Goal: Information Seeking & Learning: Learn about a topic

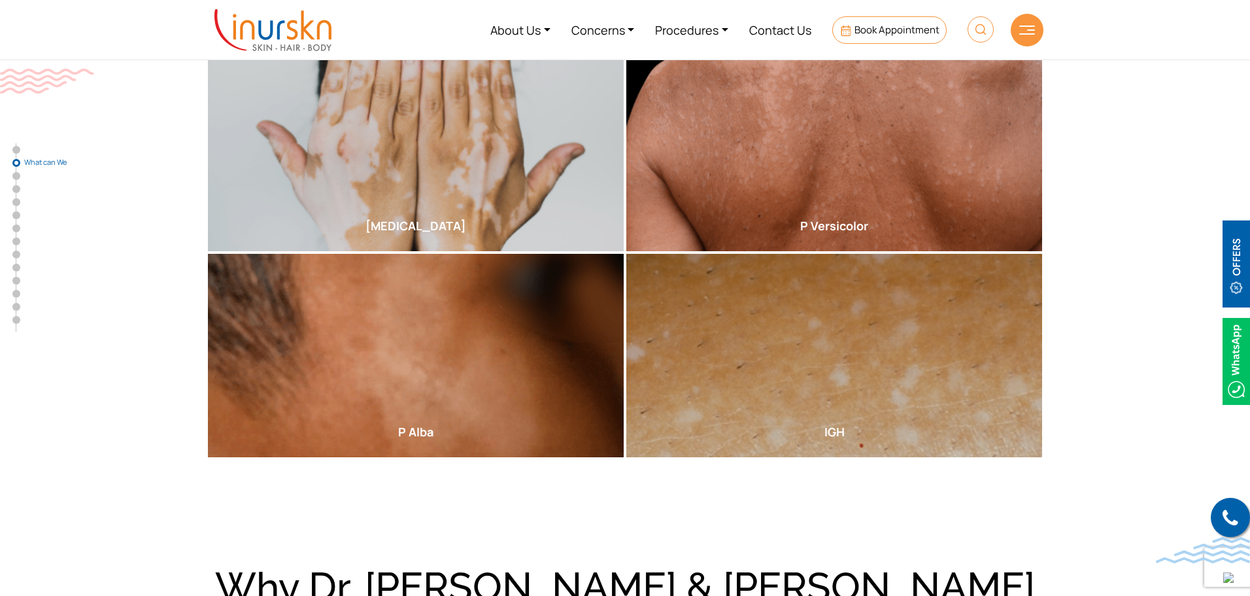
scroll to position [523, 0]
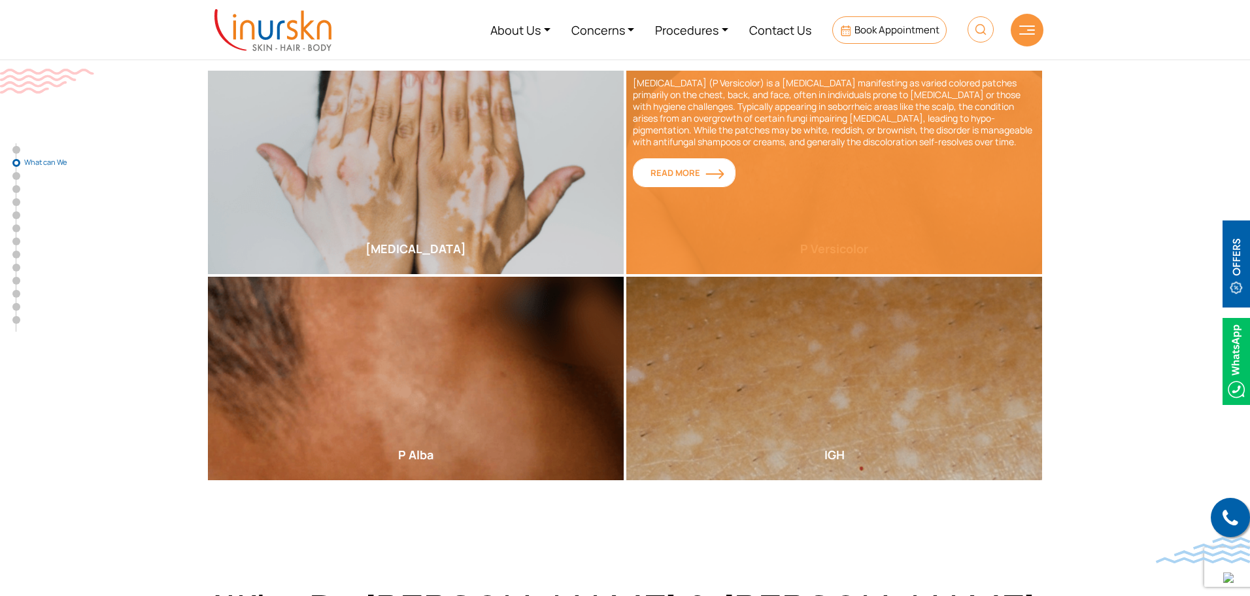
click at [677, 173] on span "Read More" at bounding box center [684, 173] width 67 height 12
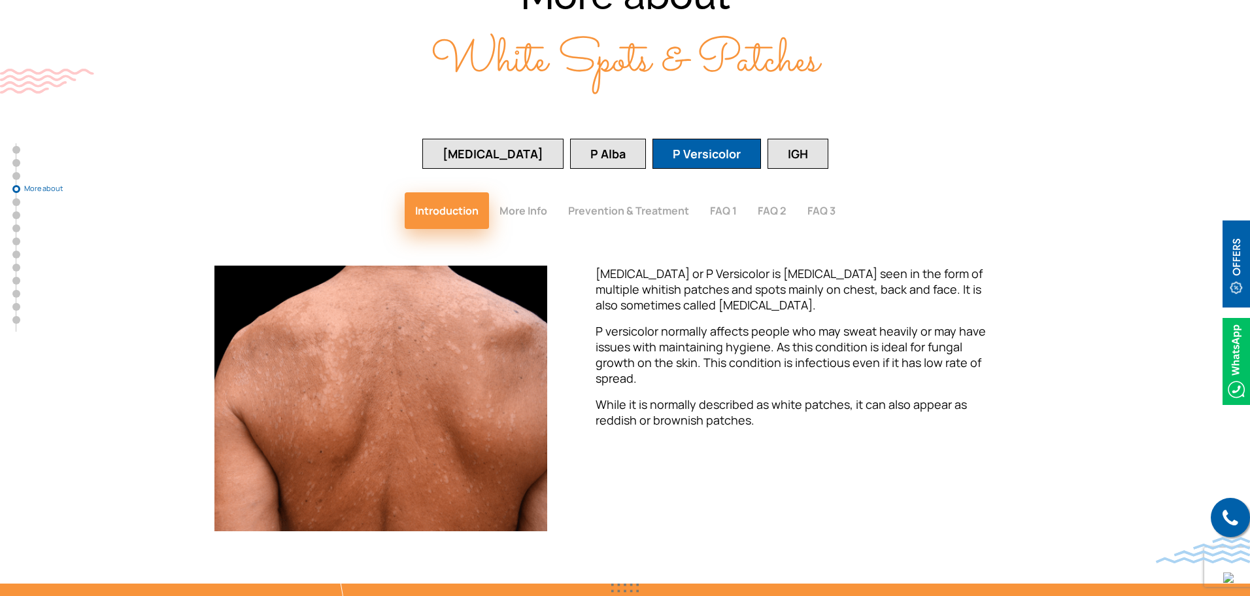
scroll to position [1801, 0]
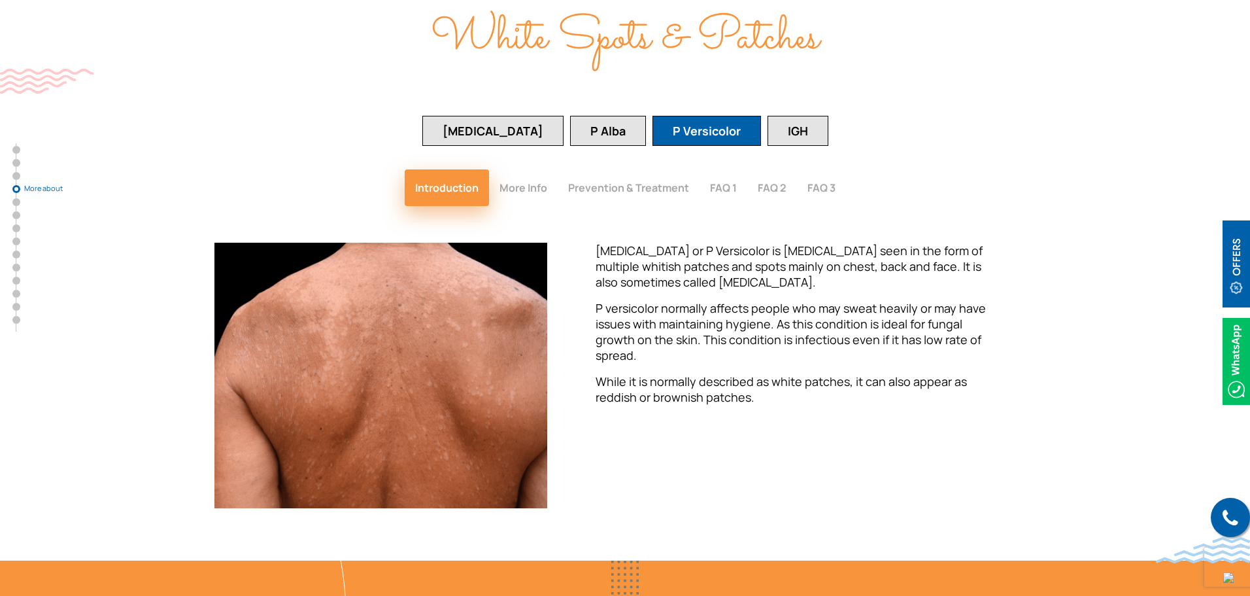
click at [539, 169] on button "More Info" at bounding box center [523, 187] width 69 height 37
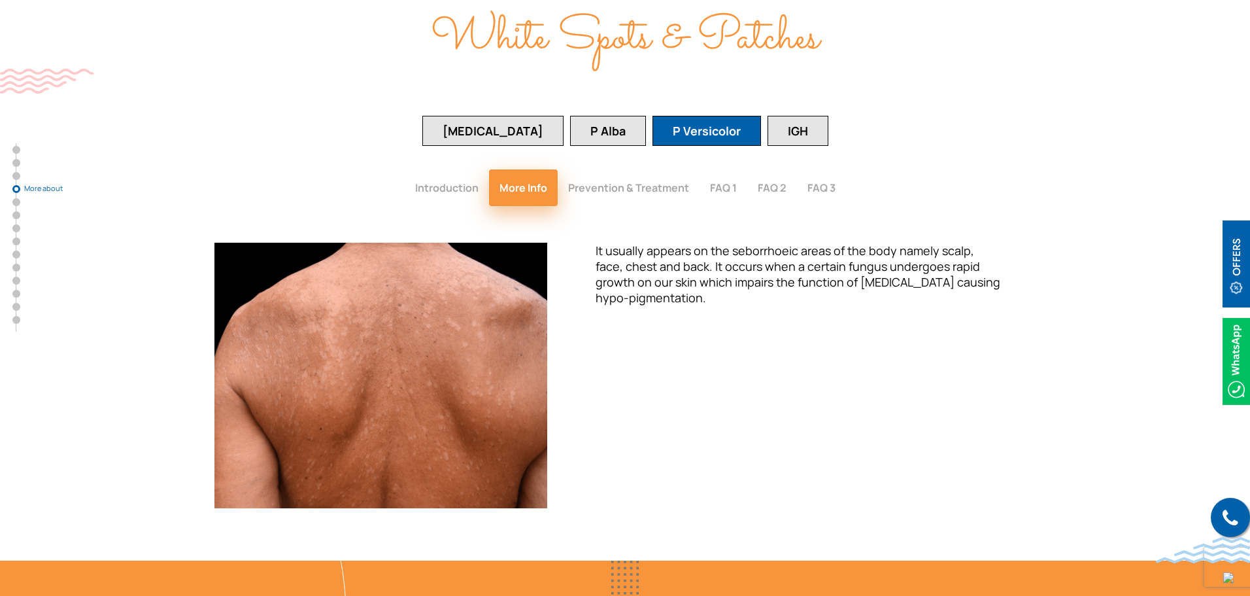
click at [583, 169] on button "Prevention & Treatment" at bounding box center [629, 187] width 142 height 37
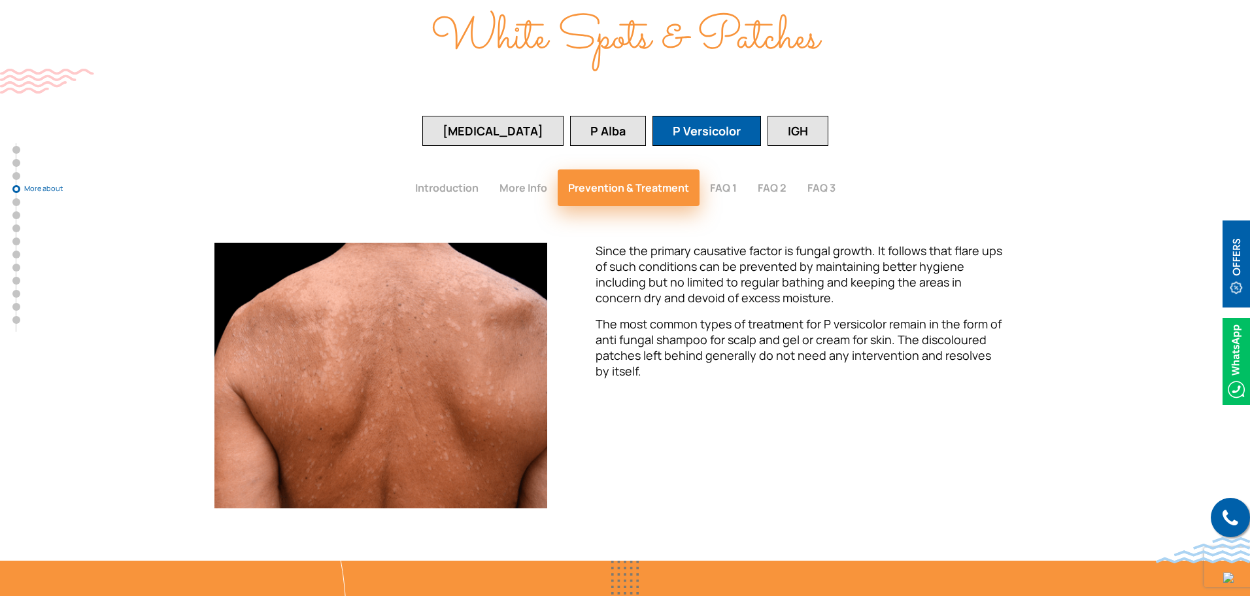
click at [729, 169] on button "FAQ 1" at bounding box center [724, 187] width 48 height 37
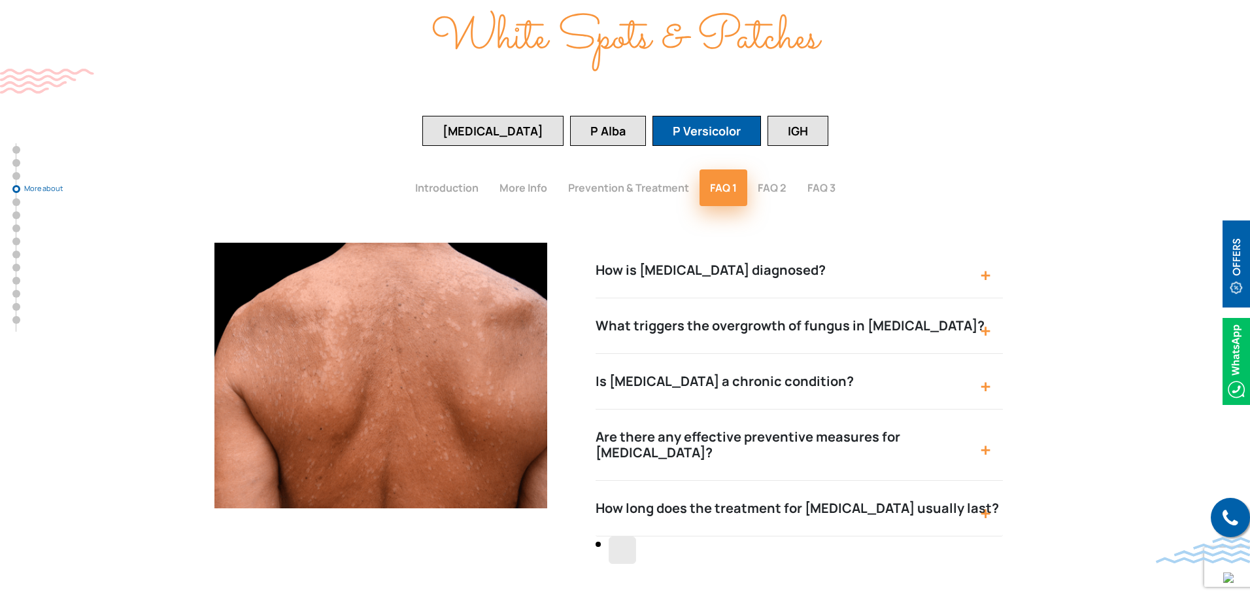
scroll to position [1866, 0]
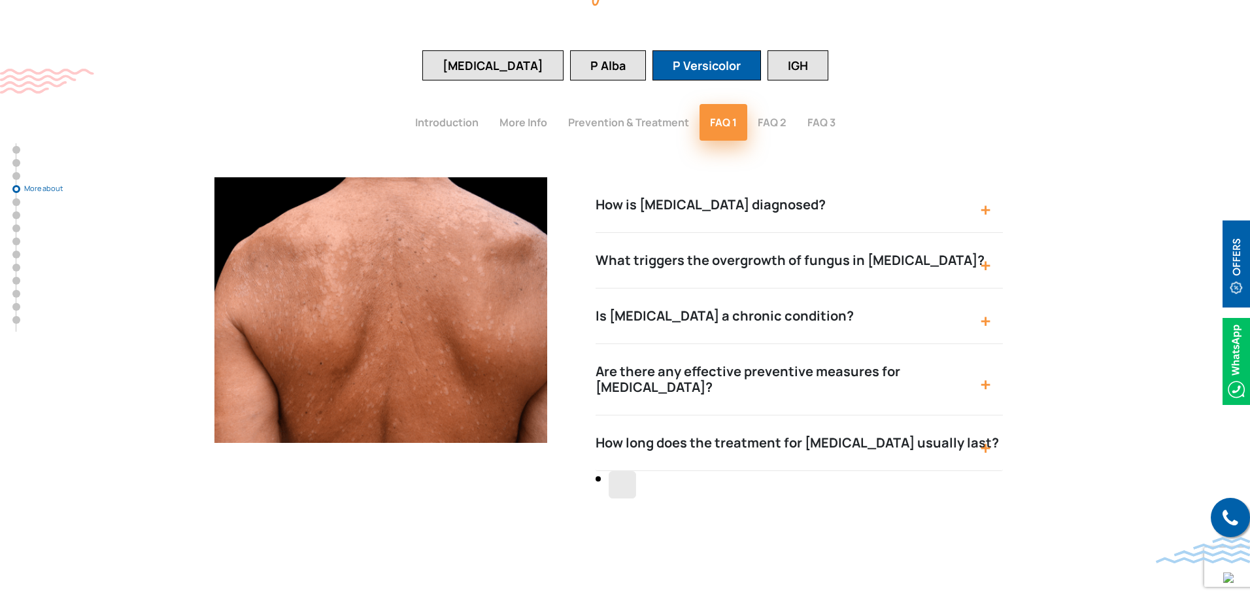
click at [790, 177] on button "How is [MEDICAL_DATA] diagnosed?" at bounding box center [799, 205] width 407 height 56
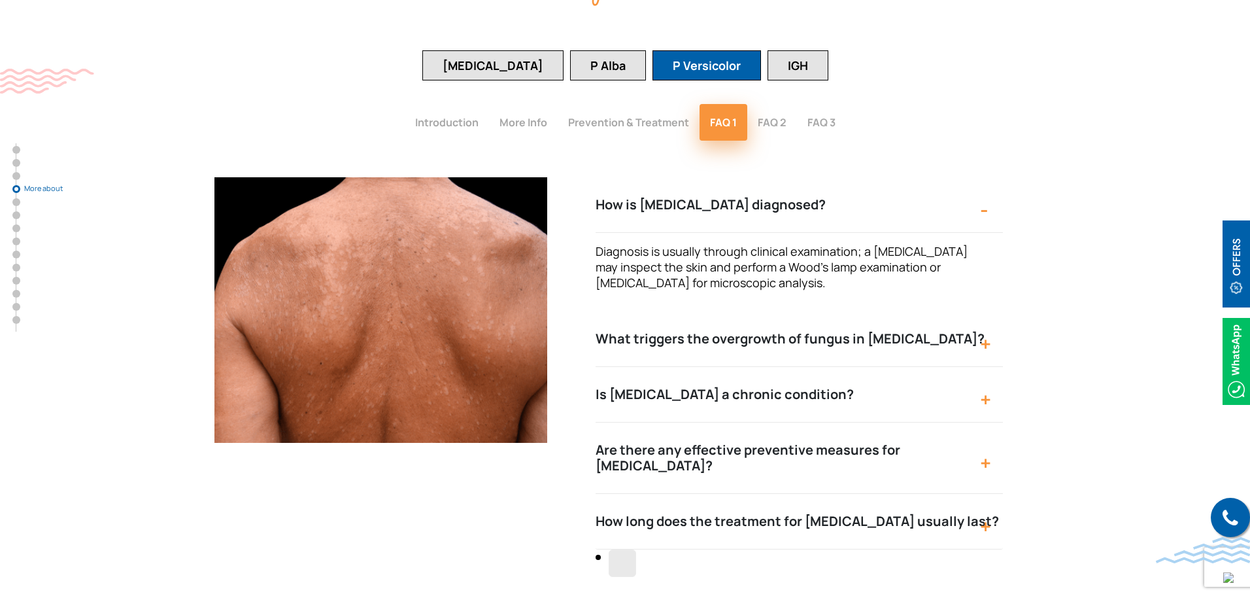
click at [785, 177] on button "How is [MEDICAL_DATA] diagnosed?" at bounding box center [799, 205] width 407 height 56
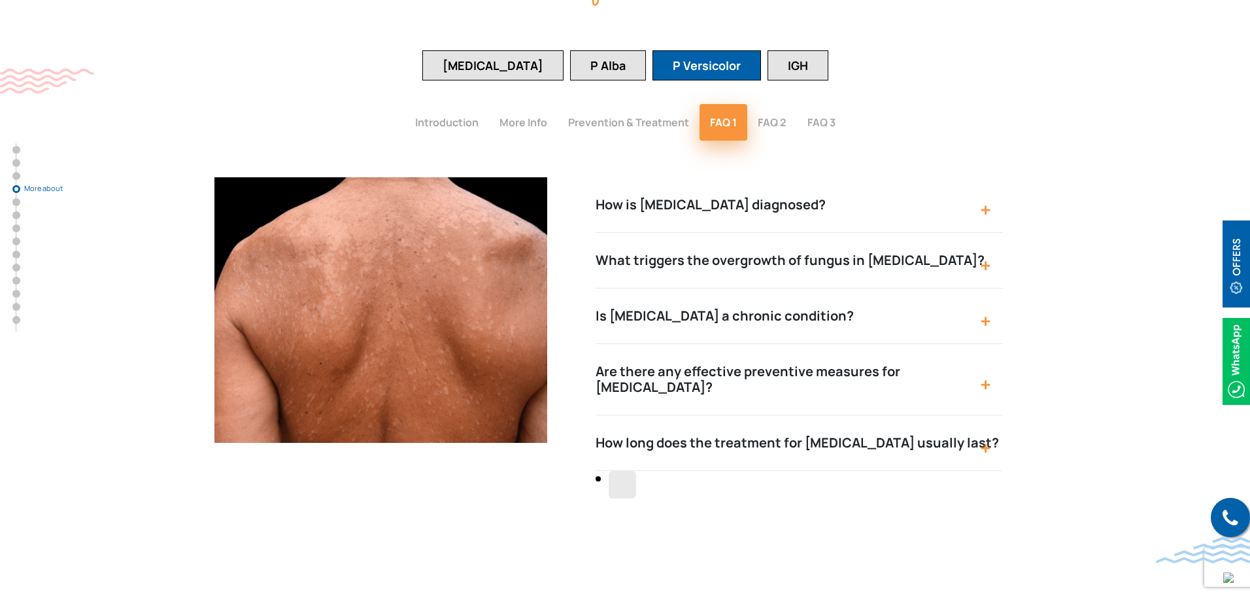
click at [756, 233] on button "What triggers the overgrowth of fungus in [MEDICAL_DATA]?" at bounding box center [799, 261] width 407 height 56
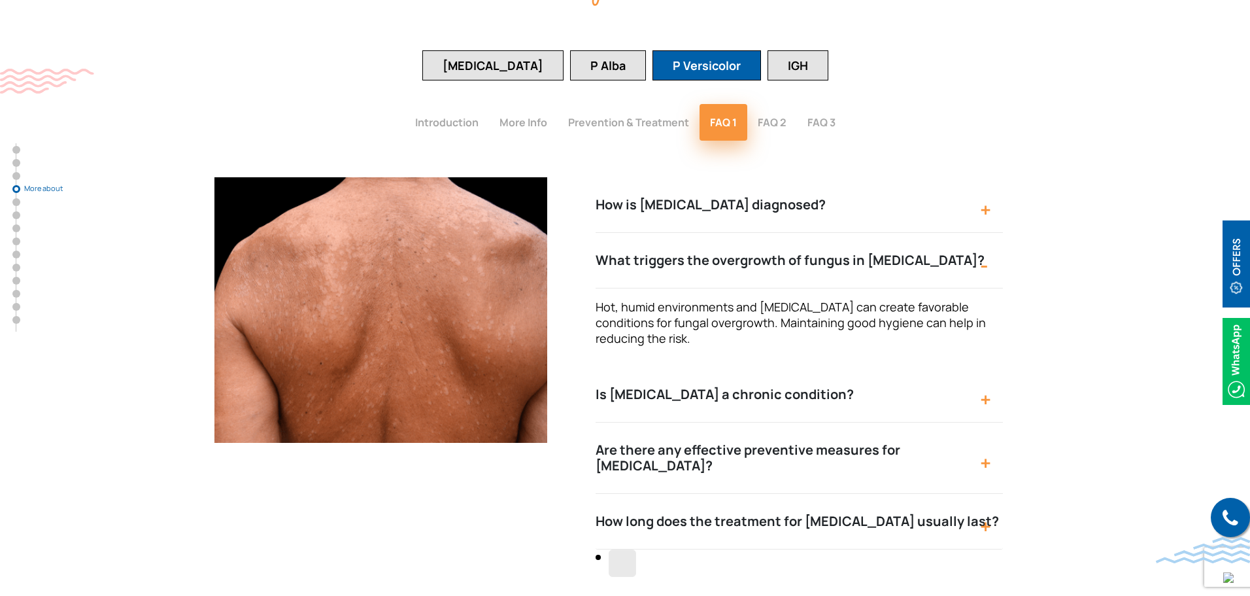
click at [756, 233] on button "What triggers the overgrowth of fungus in [MEDICAL_DATA]?" at bounding box center [799, 261] width 407 height 56
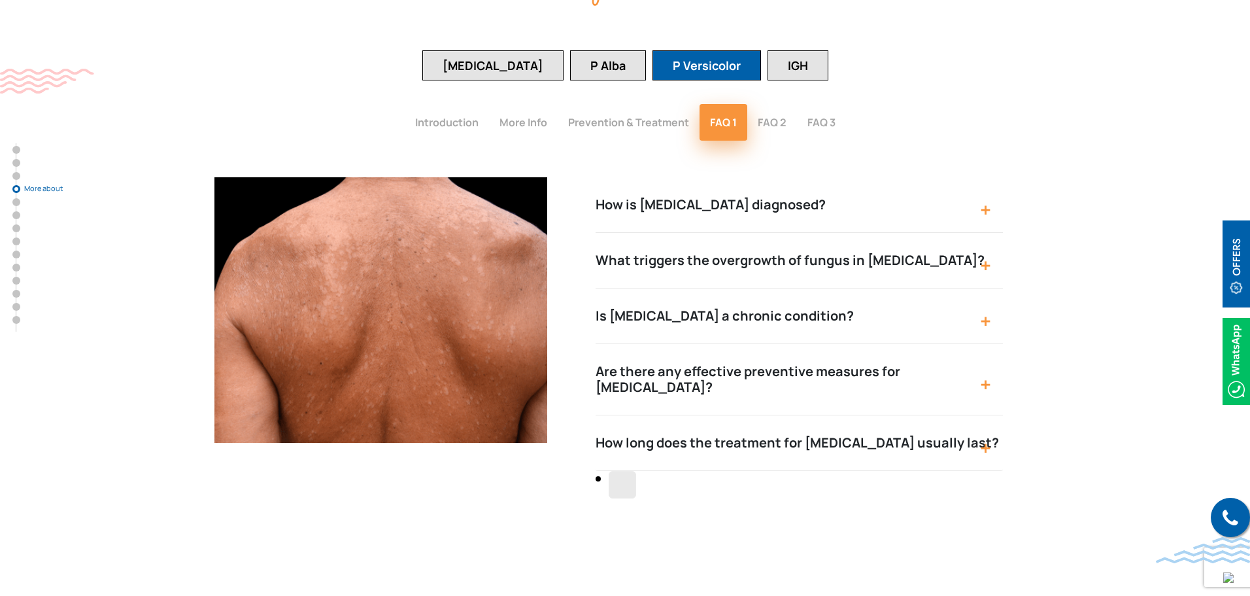
click at [732, 288] on button "Is [MEDICAL_DATA] a chronic condition?" at bounding box center [799, 316] width 407 height 56
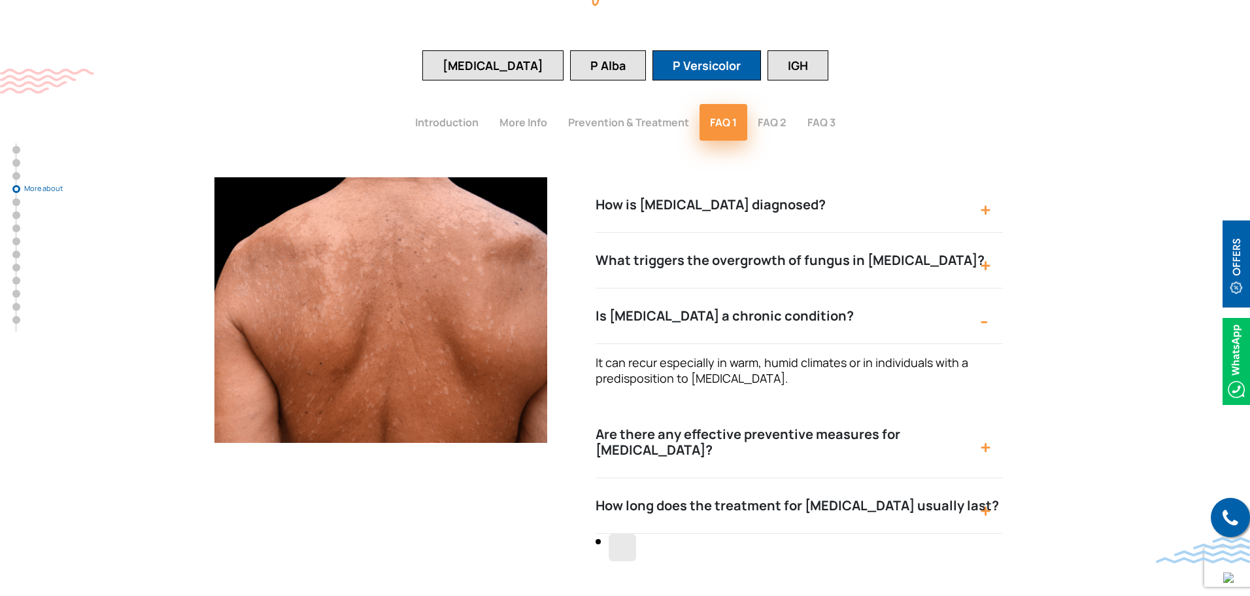
click at [678, 288] on button "Is [MEDICAL_DATA] a chronic condition?" at bounding box center [799, 316] width 407 height 56
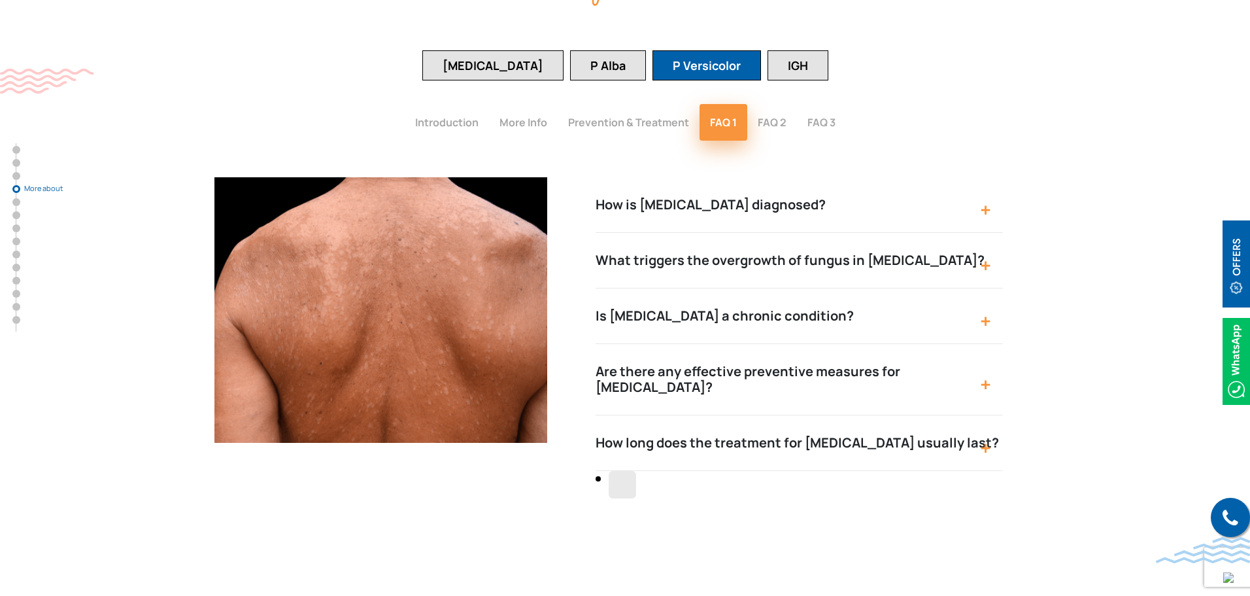
click at [659, 344] on button "Are there any effective preventive measures for [MEDICAL_DATA]?" at bounding box center [799, 379] width 407 height 71
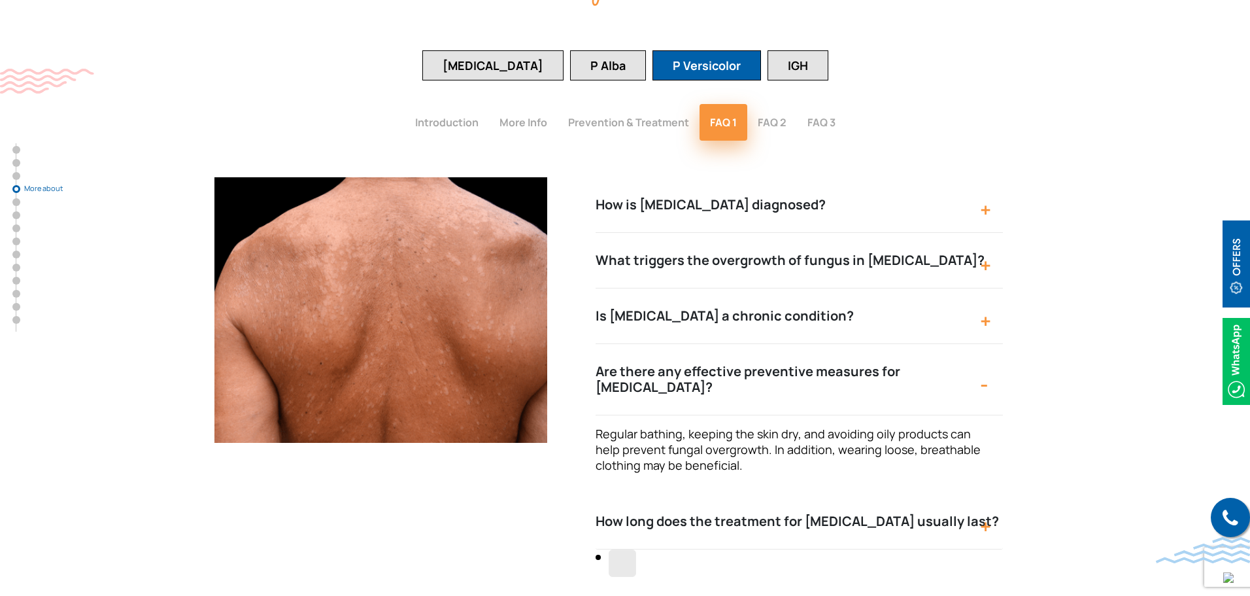
click at [665, 344] on button "Are there any effective preventive measures for [MEDICAL_DATA]?" at bounding box center [799, 379] width 407 height 71
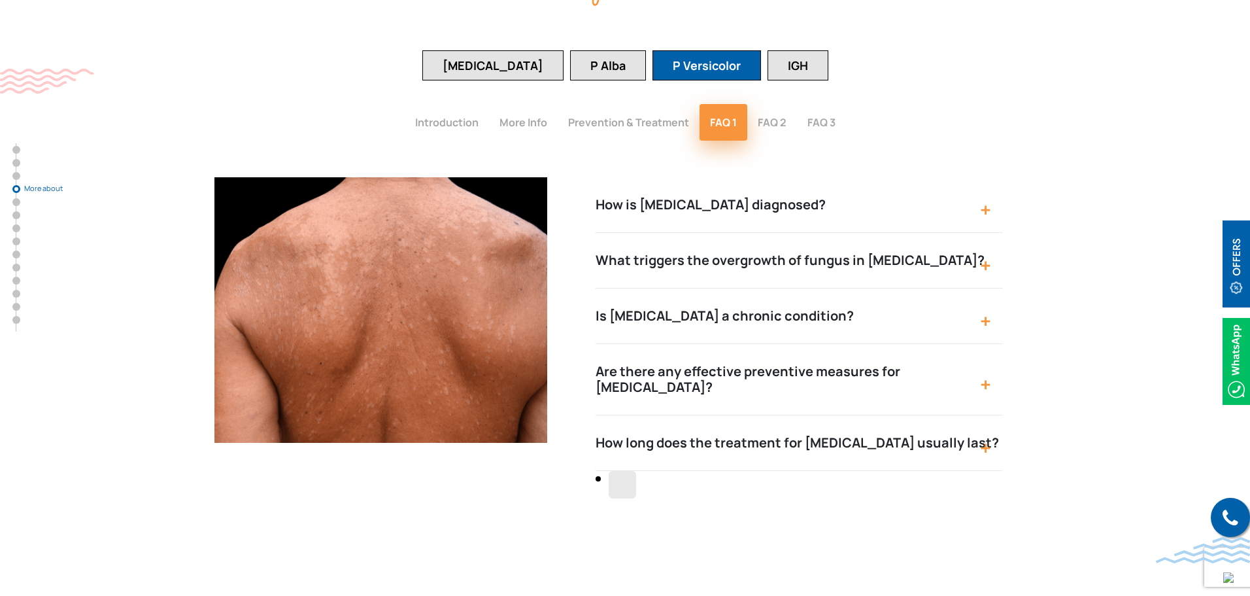
click at [659, 415] on button "How long does the treatment for [MEDICAL_DATA] usually last?" at bounding box center [799, 443] width 407 height 56
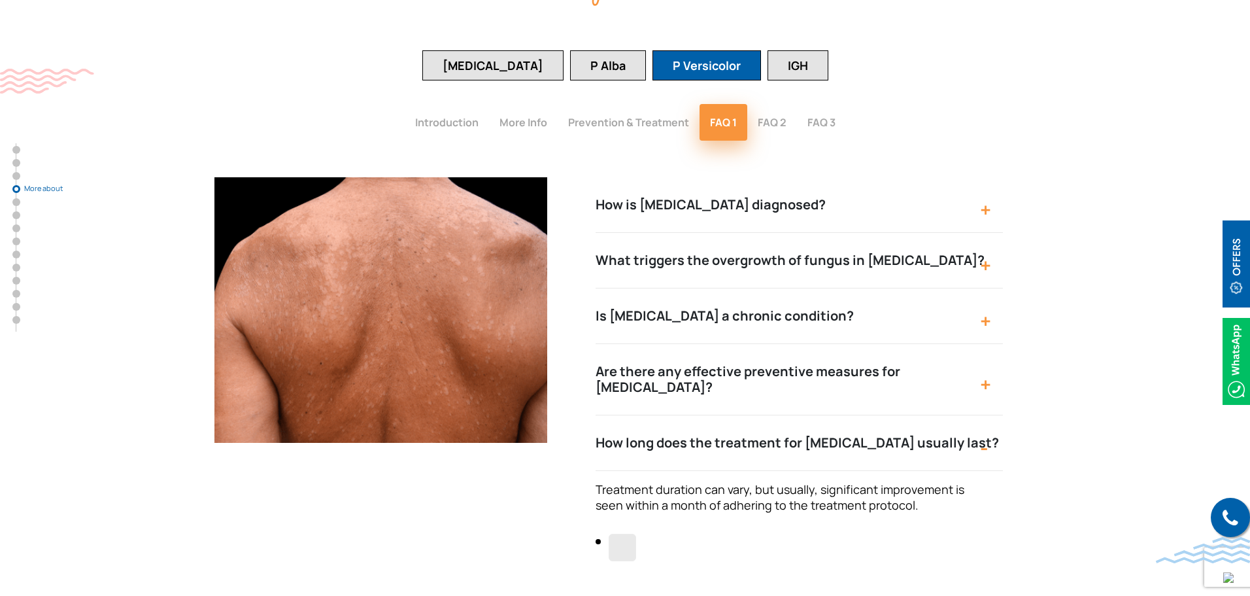
click at [659, 415] on button "How long does the treatment for [MEDICAL_DATA] usually last?" at bounding box center [799, 443] width 407 height 56
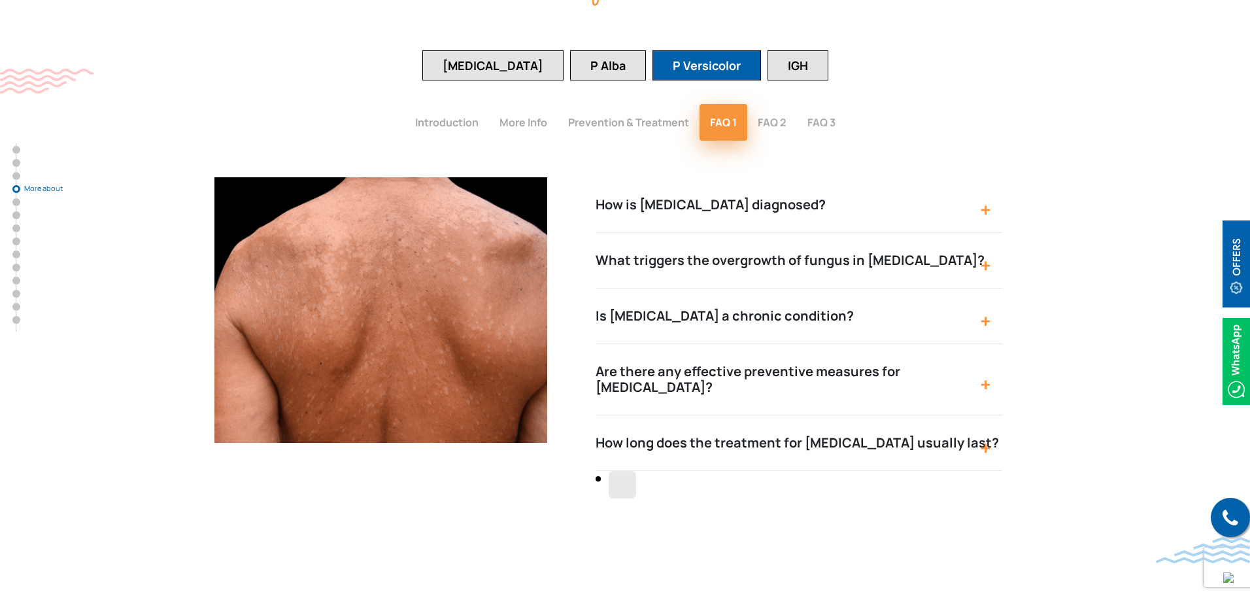
click at [766, 104] on button "FAQ 2" at bounding box center [772, 122] width 50 height 37
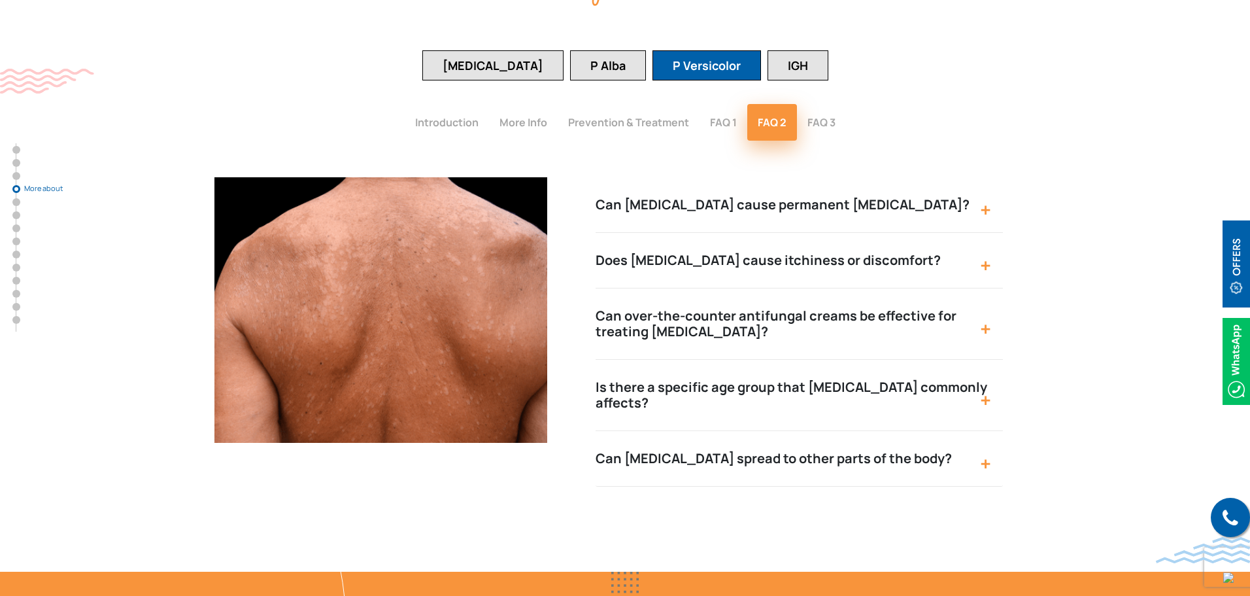
click at [656, 177] on button "Can [MEDICAL_DATA] cause permanent [MEDICAL_DATA]?" at bounding box center [799, 205] width 407 height 56
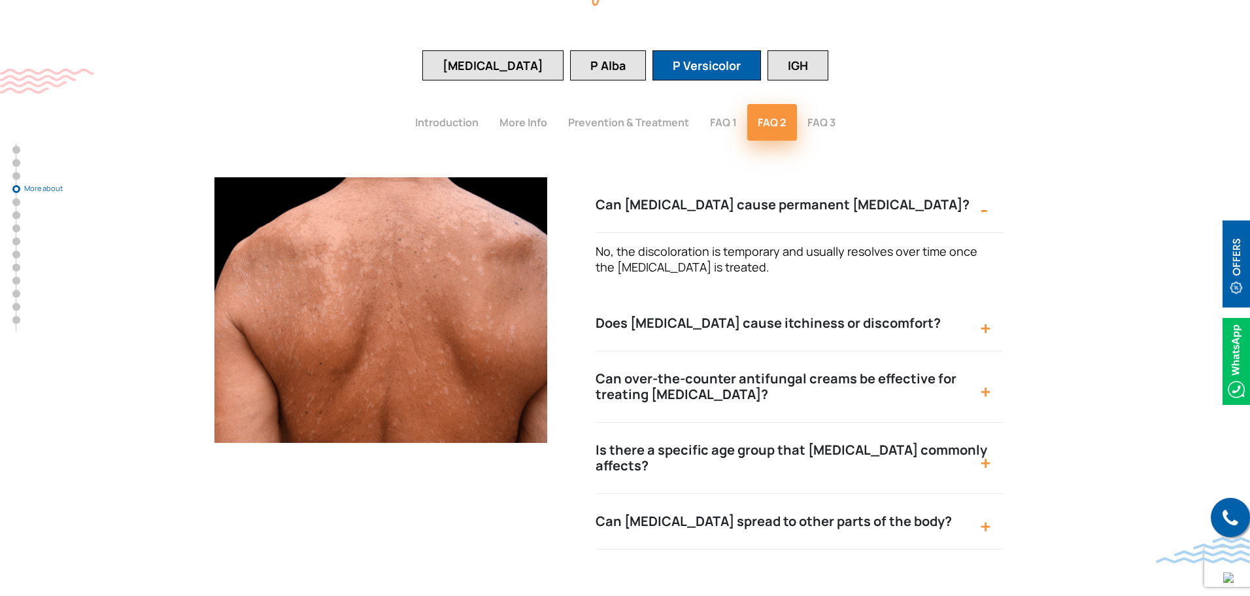
click at [656, 177] on button "Can [MEDICAL_DATA] cause permanent [MEDICAL_DATA]?" at bounding box center [799, 205] width 407 height 56
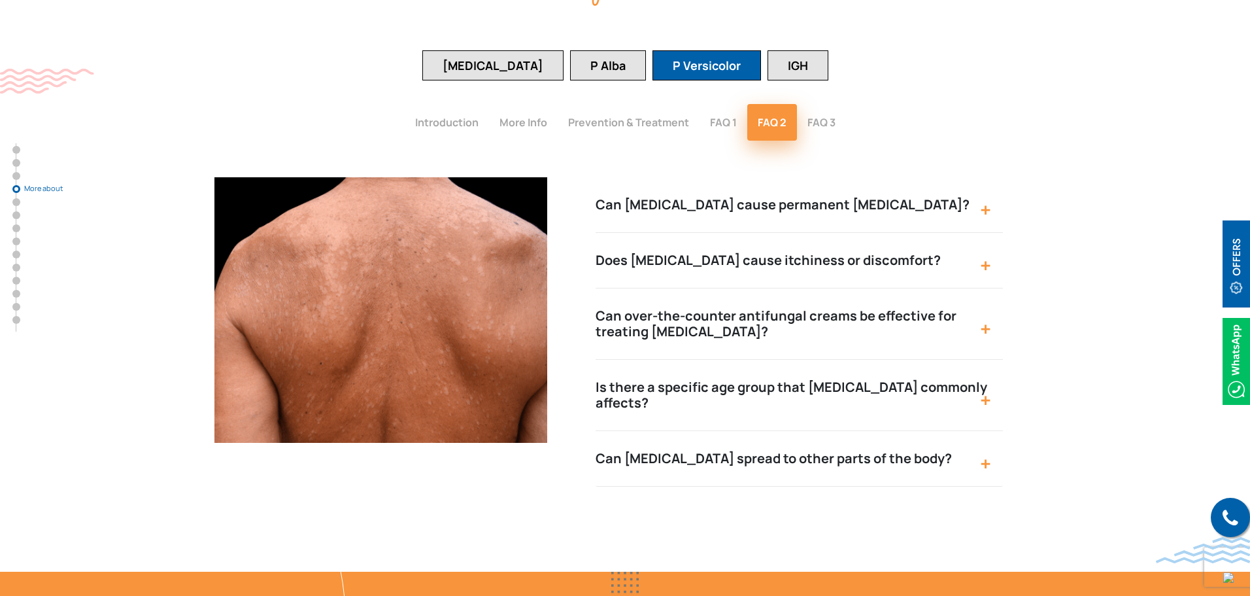
click at [649, 233] on button "Does [MEDICAL_DATA] cause itchiness or discomfort?" at bounding box center [799, 261] width 407 height 56
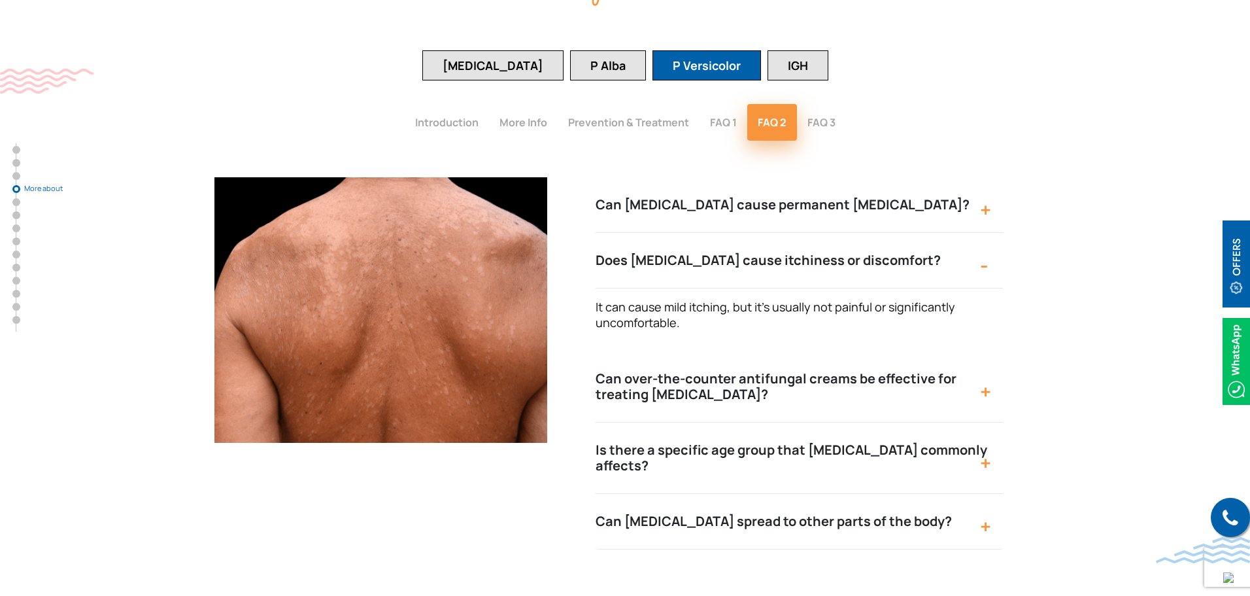
click at [644, 233] on button "Does [MEDICAL_DATA] cause itchiness or discomfort?" at bounding box center [799, 261] width 407 height 56
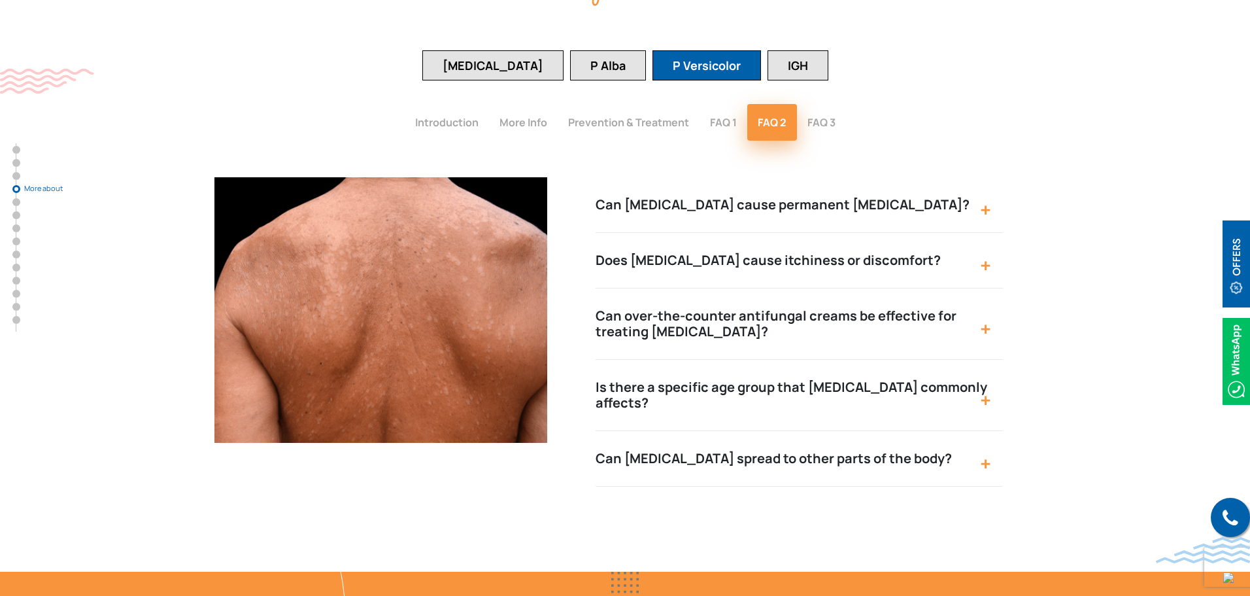
click at [845, 288] on button "Can over-the-counter antifungal creams be effective for treating [MEDICAL_DATA]?" at bounding box center [799, 323] width 407 height 71
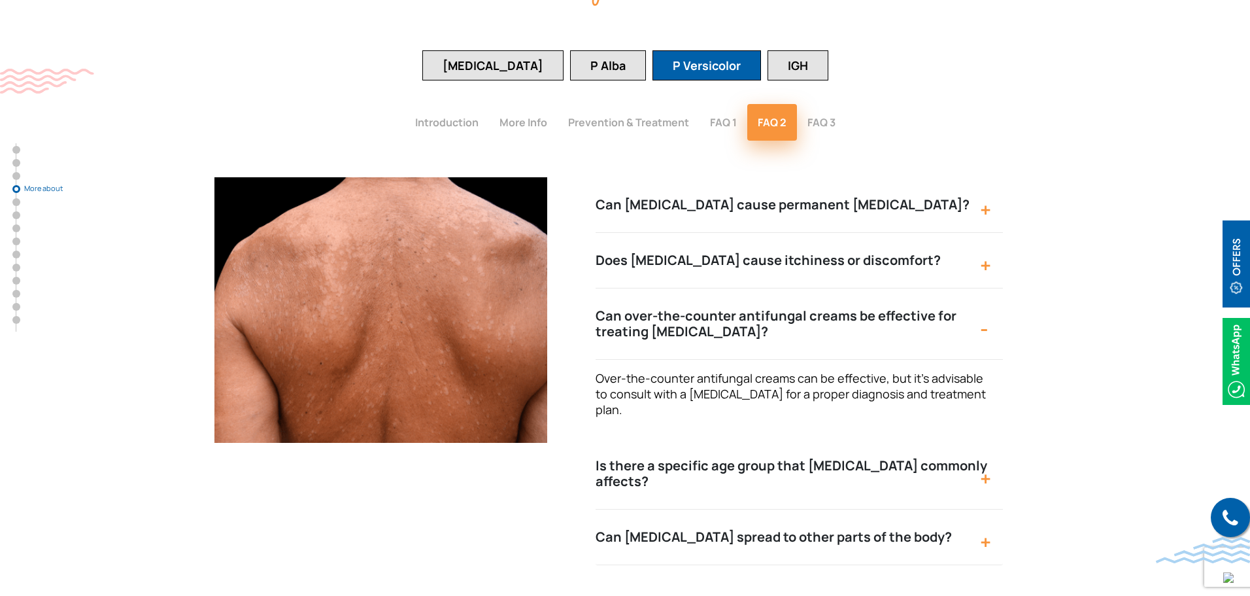
click at [842, 288] on button "Can over-the-counter antifungal creams be effective for treating [MEDICAL_DATA]?" at bounding box center [799, 323] width 407 height 71
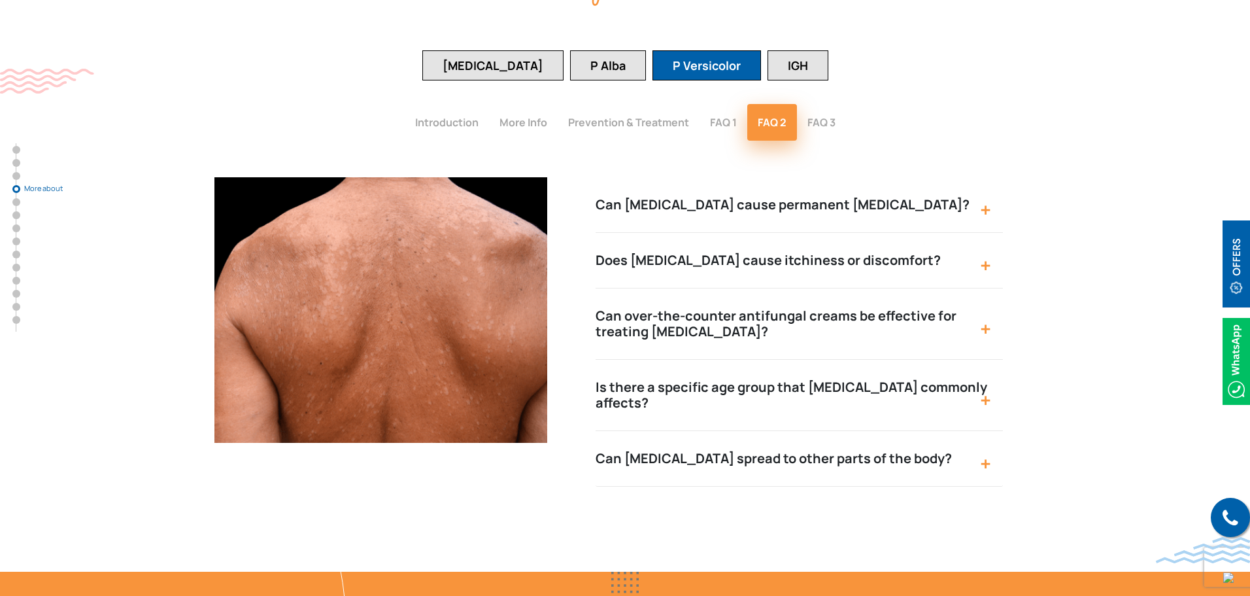
click at [832, 360] on button "Is there a specific age group that [MEDICAL_DATA] commonly affects?" at bounding box center [799, 395] width 407 height 71
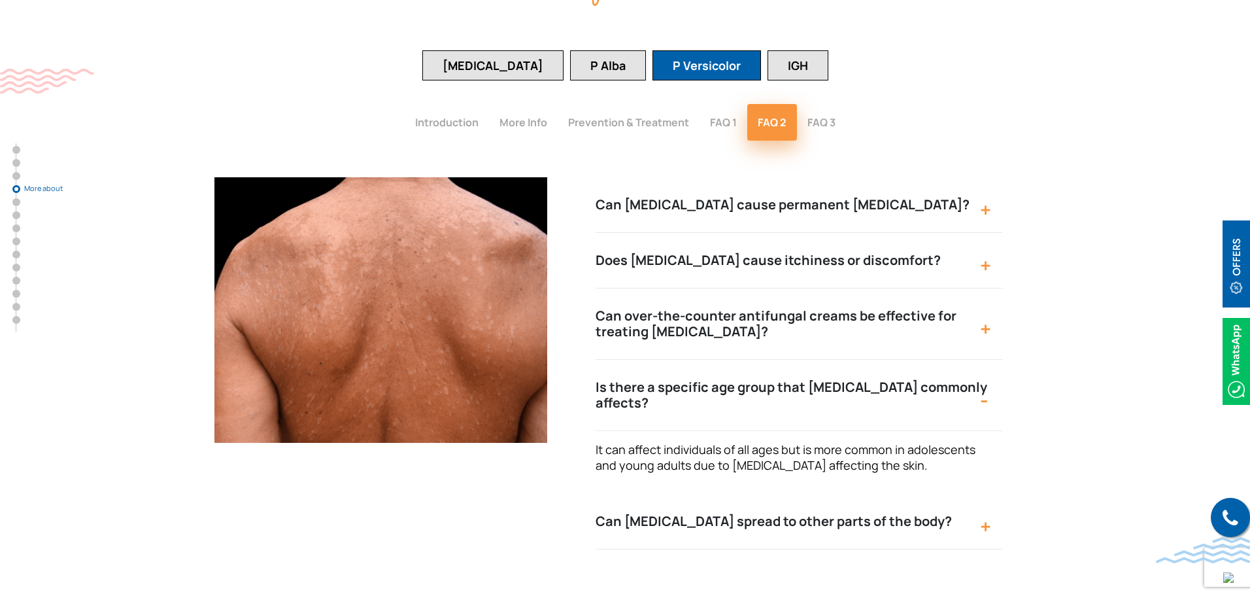
click at [832, 360] on button "Is there a specific age group that [MEDICAL_DATA] commonly affects?" at bounding box center [799, 395] width 407 height 71
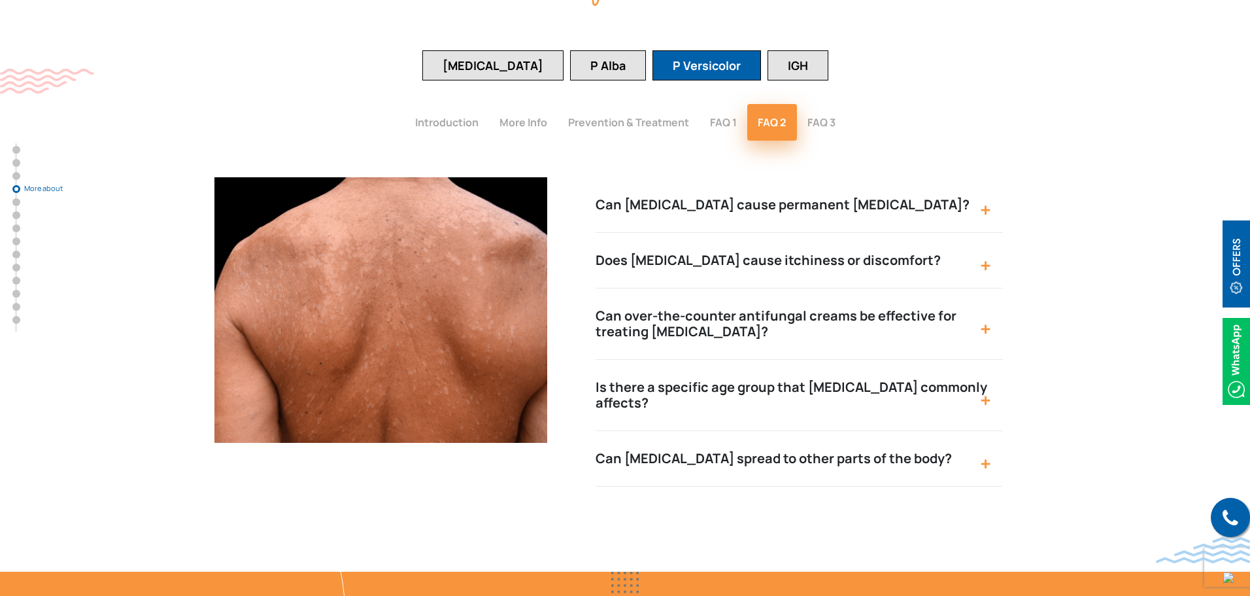
click at [832, 360] on button "Is there a specific age group that [MEDICAL_DATA] commonly affects?" at bounding box center [799, 395] width 407 height 71
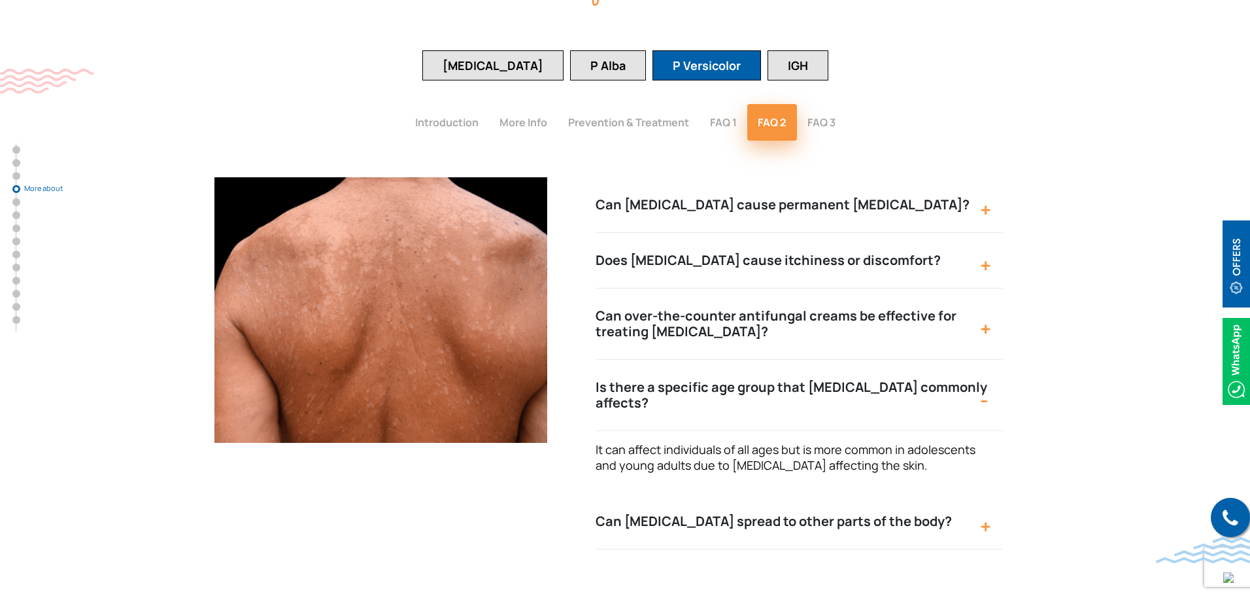
click at [799, 360] on button "Is there a specific age group that [MEDICAL_DATA] commonly affects?" at bounding box center [799, 395] width 407 height 71
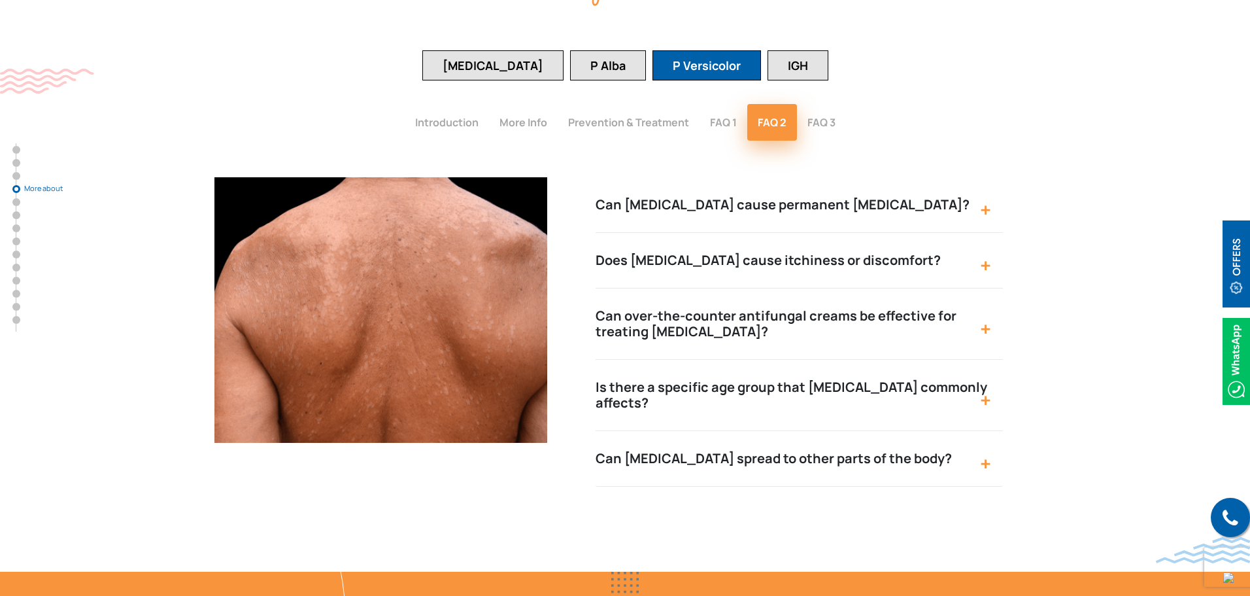
click at [777, 431] on button "Can [MEDICAL_DATA] spread to other parts of the body?" at bounding box center [799, 459] width 407 height 56
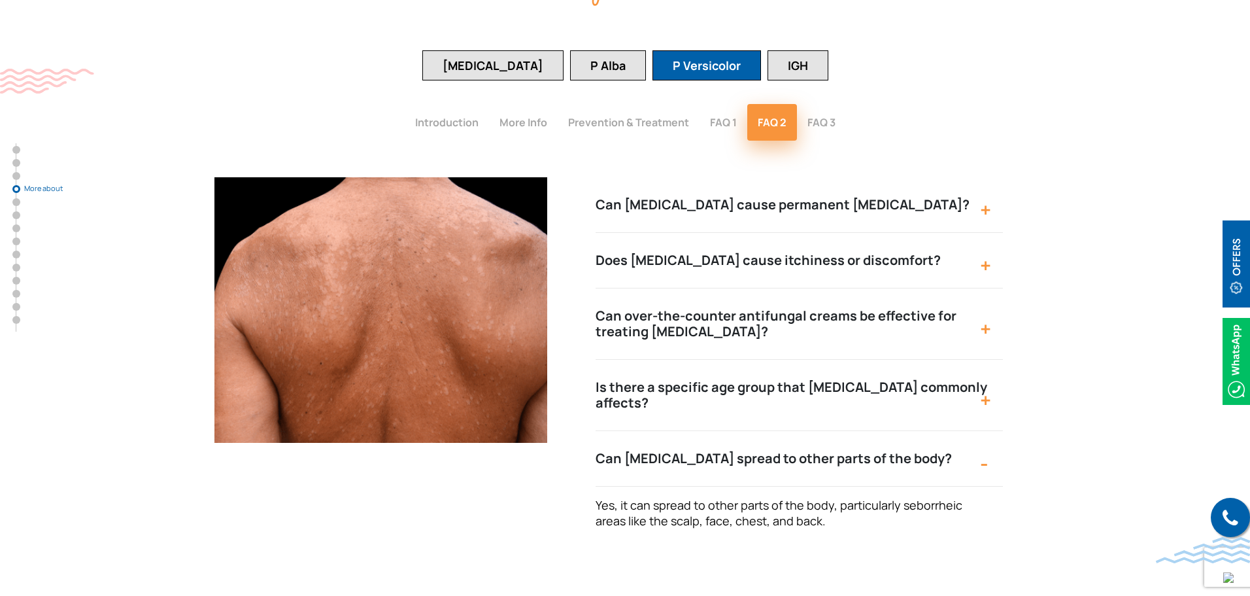
click at [777, 431] on button "Can [MEDICAL_DATA] spread to other parts of the body?" at bounding box center [799, 459] width 407 height 56
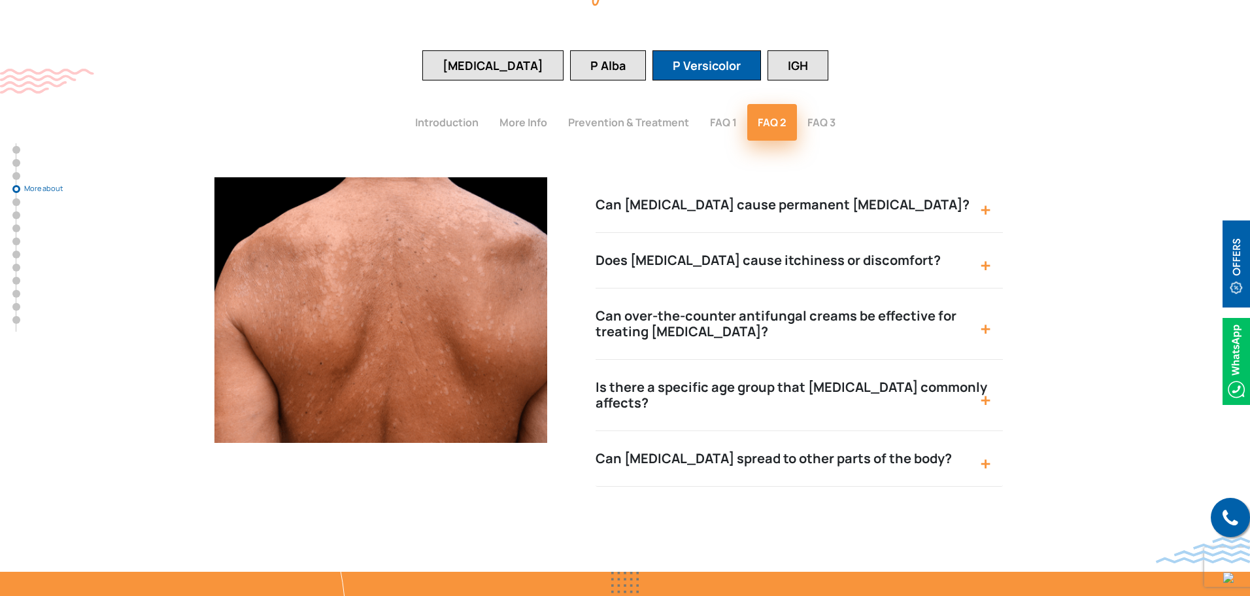
click at [823, 104] on button "FAQ 3" at bounding box center [821, 122] width 49 height 37
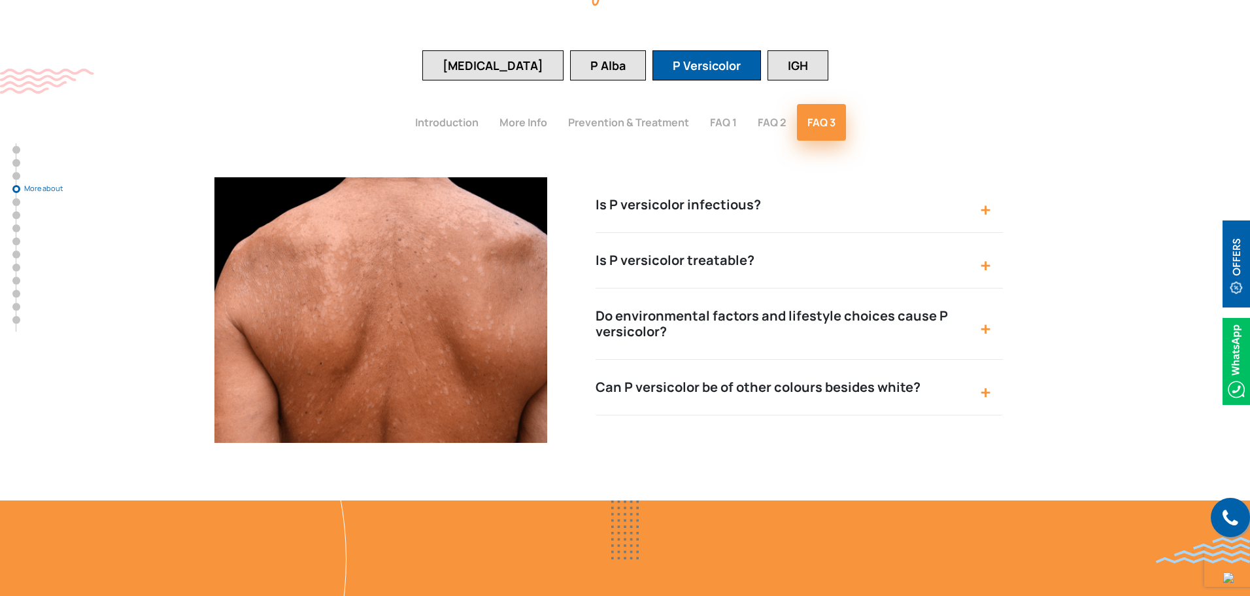
click at [684, 360] on button "Can P versicolor be of other colours besides white?" at bounding box center [799, 388] width 407 height 56
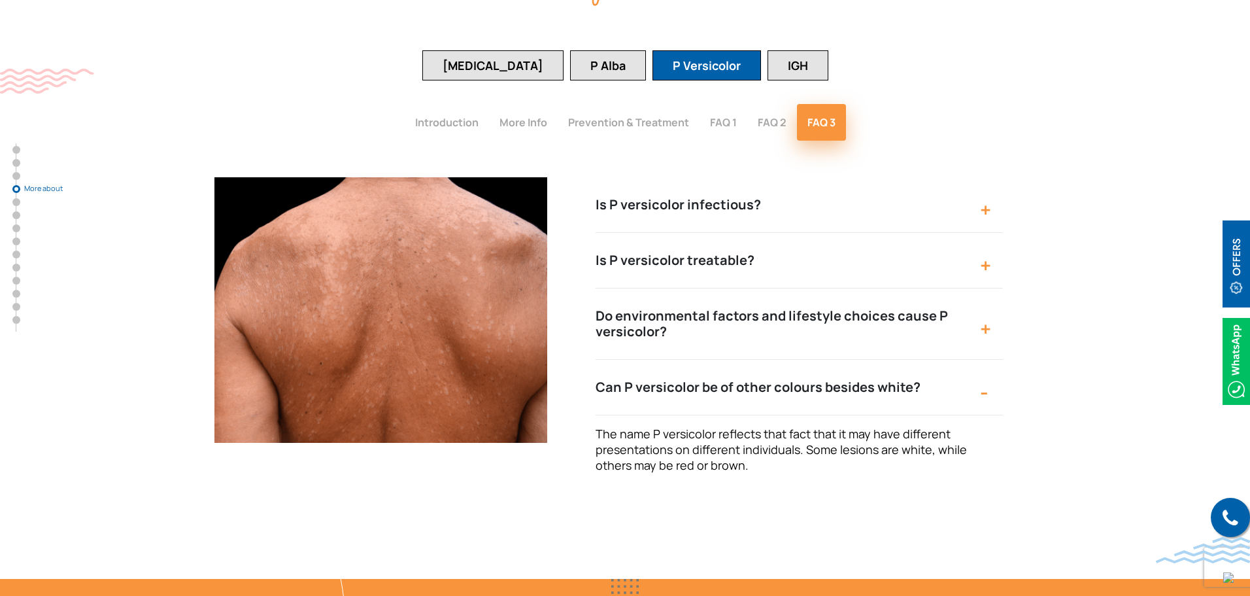
click at [684, 360] on button "Can P versicolor be of other colours besides white?" at bounding box center [799, 388] width 407 height 56
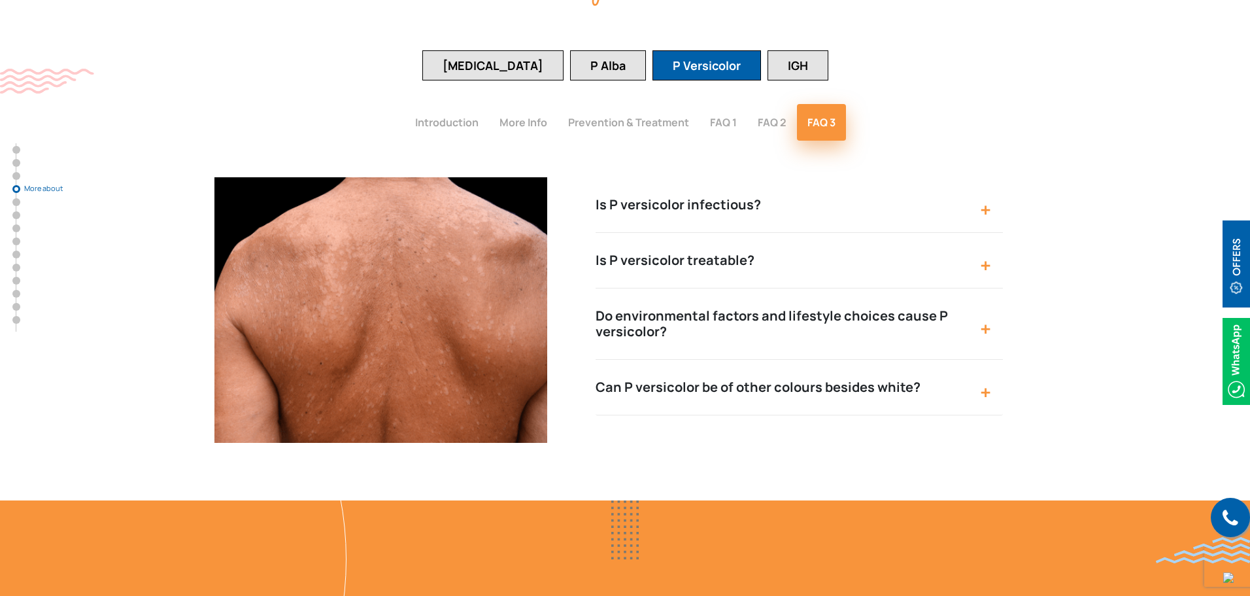
click at [684, 288] on button "Do environmental factors and lifestyle choices cause P versicolor?" at bounding box center [799, 323] width 407 height 71
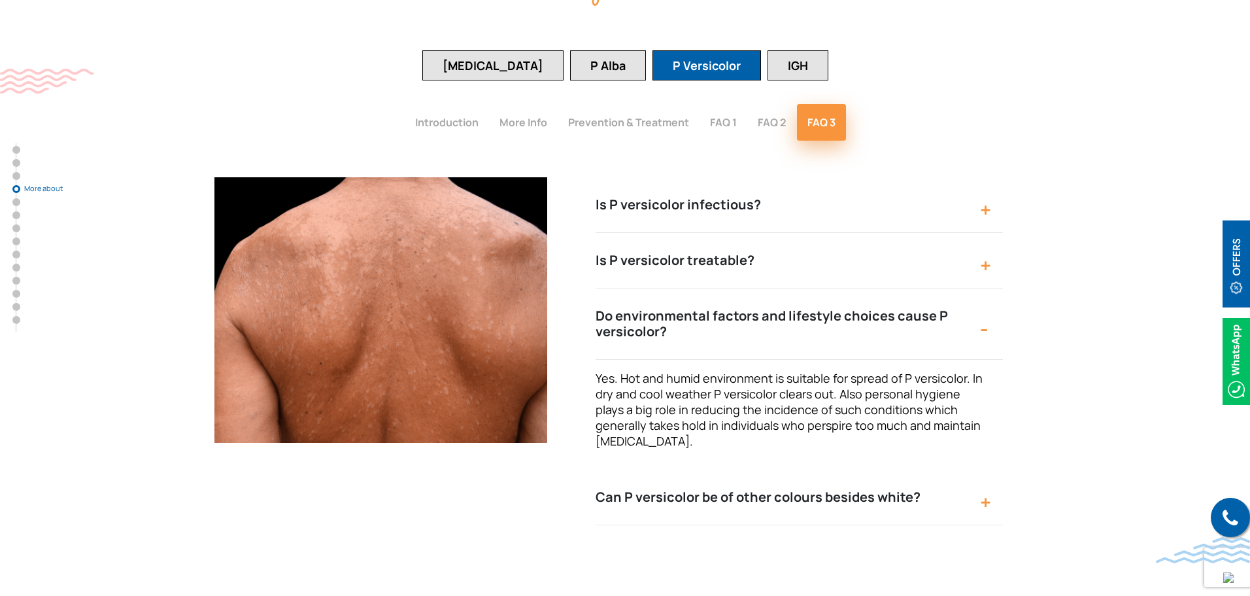
click at [684, 288] on button "Do environmental factors and lifestyle choices cause P versicolor?" at bounding box center [799, 323] width 407 height 71
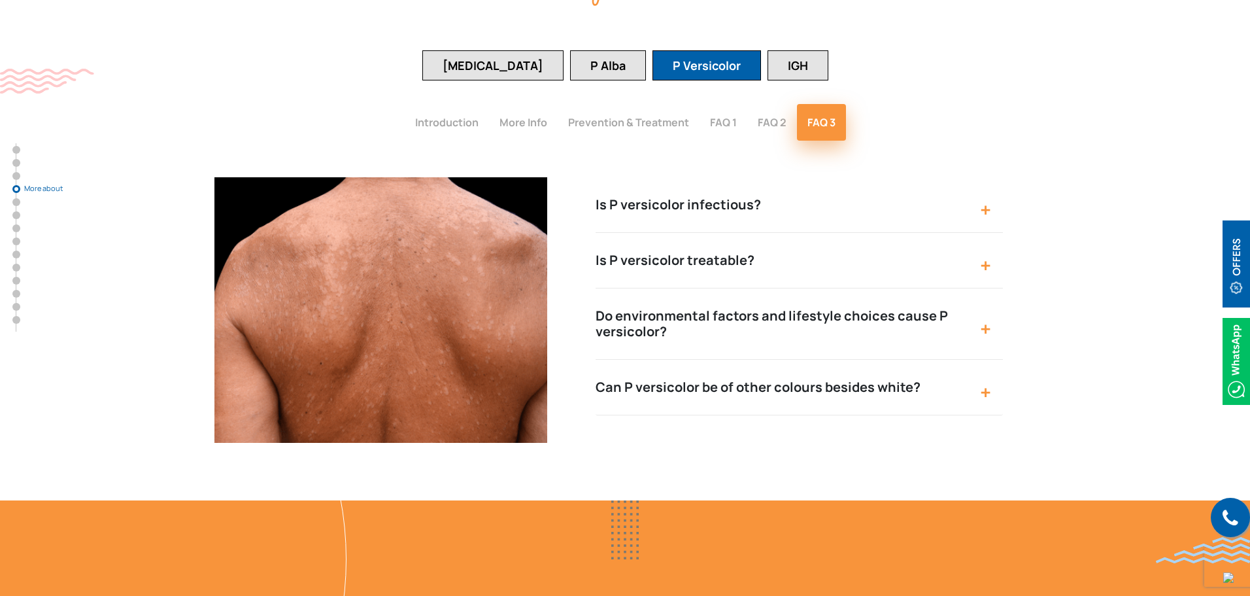
click at [632, 104] on button "Prevention & Treatment" at bounding box center [629, 122] width 142 height 37
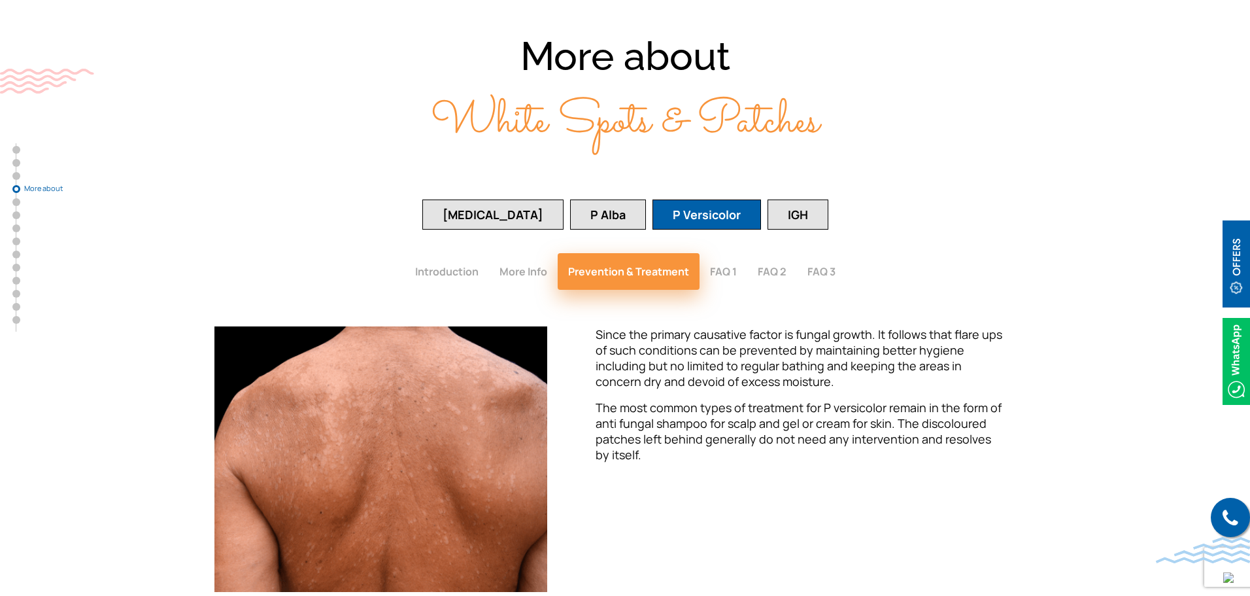
scroll to position [1783, 0]
